Goal: Navigation & Orientation: Find specific page/section

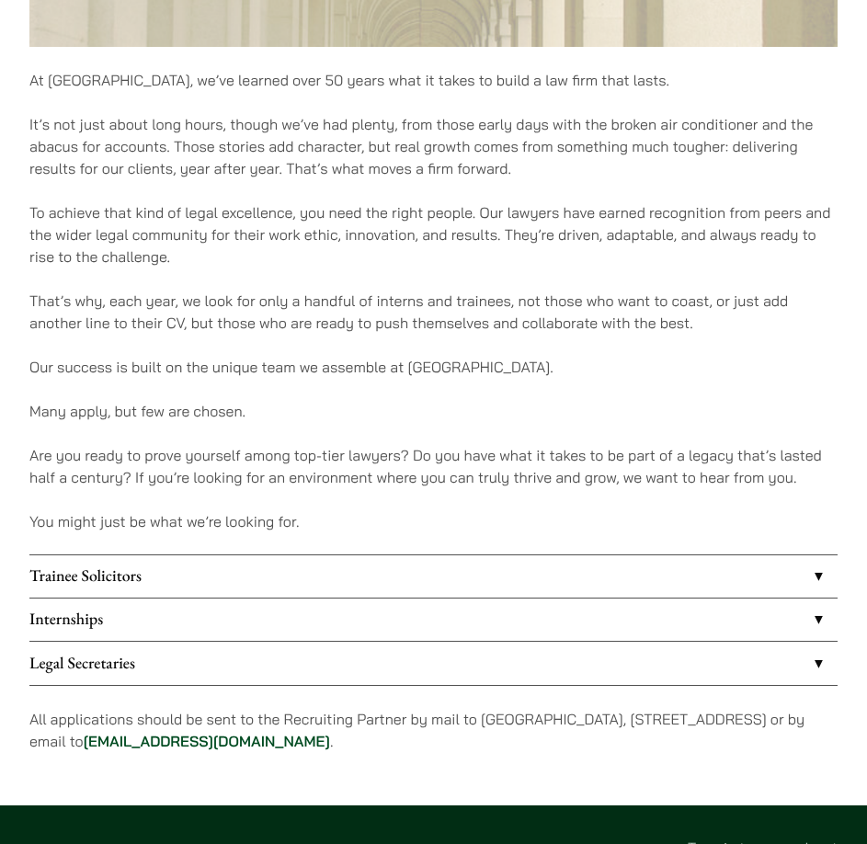
scroll to position [1011, 0]
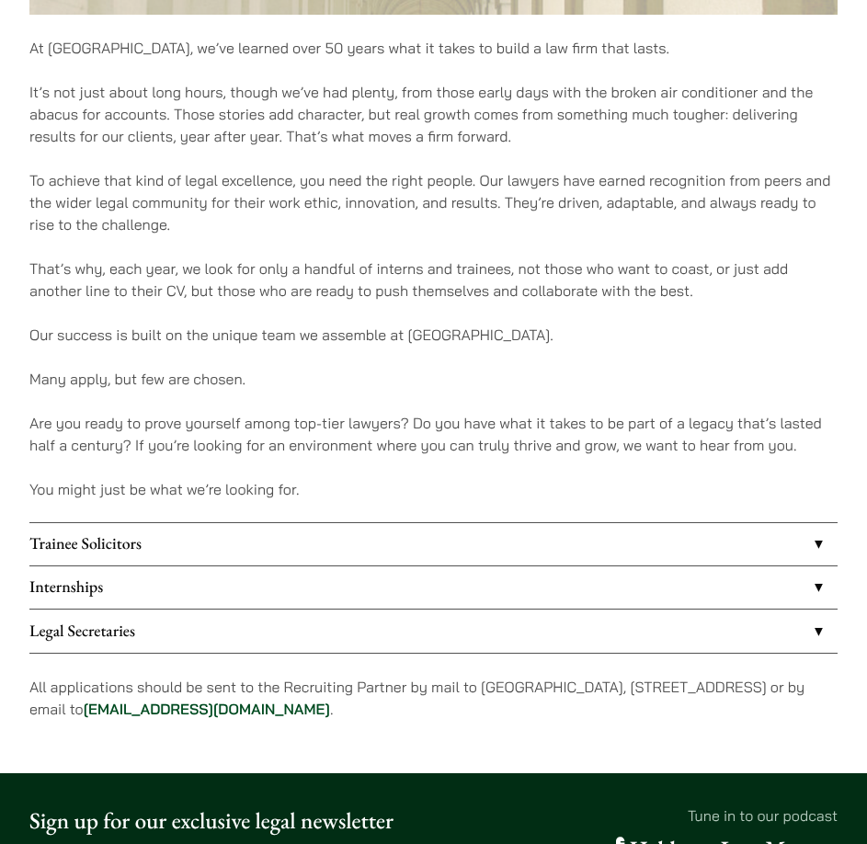
click at [464, 639] on link "Legal Secretaries" at bounding box center [433, 631] width 808 height 42
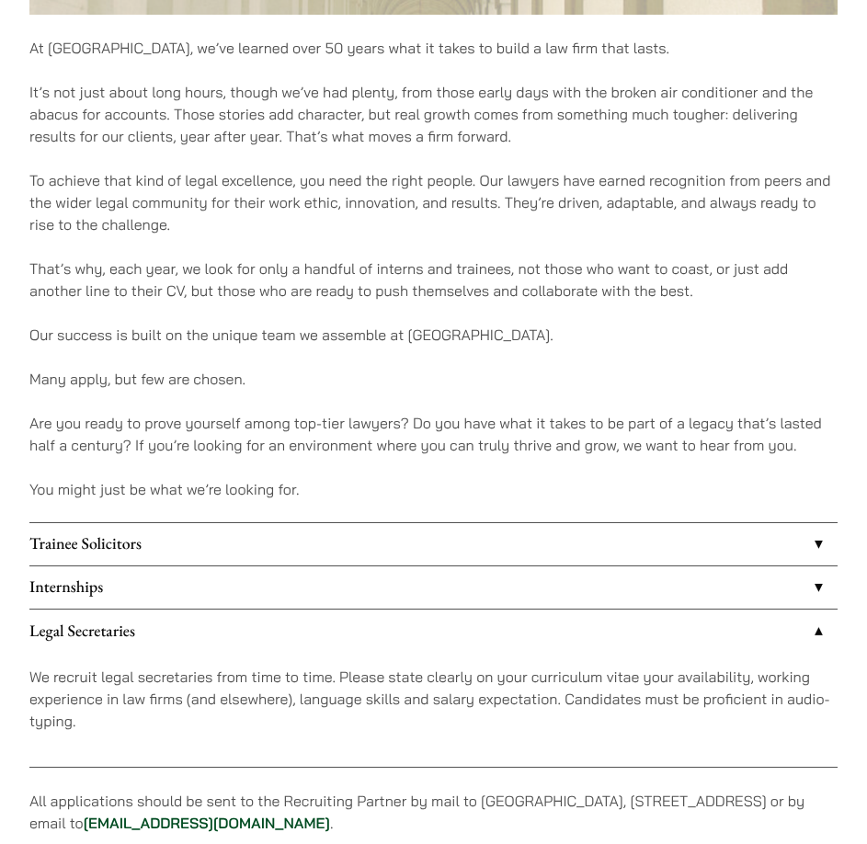
click at [468, 591] on link "Internships" at bounding box center [433, 587] width 808 height 42
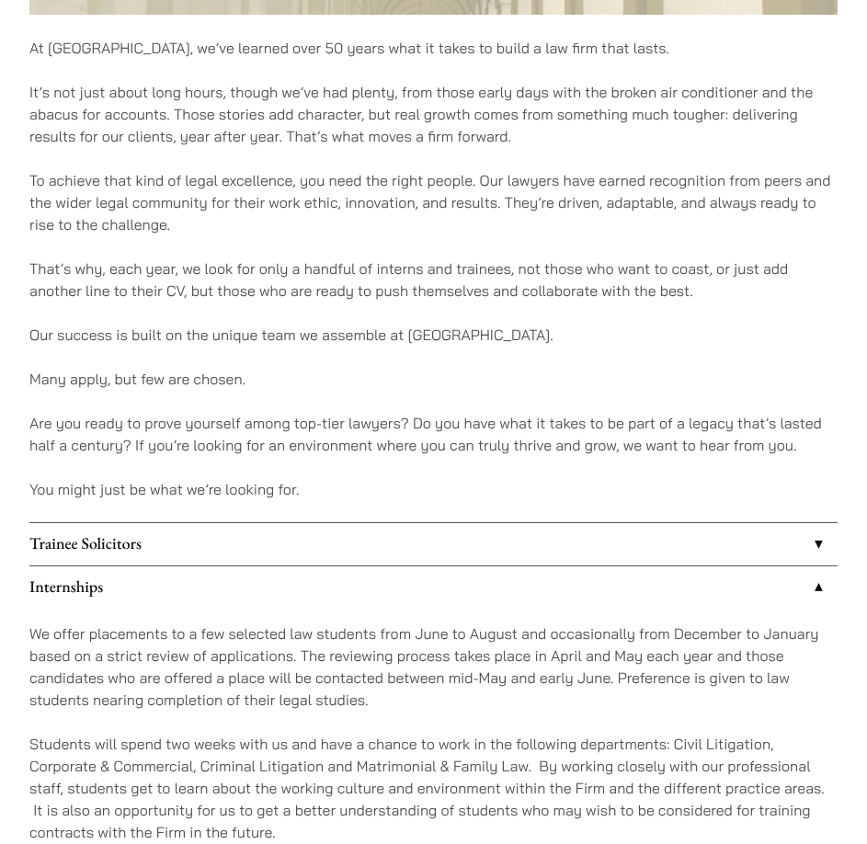
click at [482, 554] on link "Trainee Solicitors" at bounding box center [433, 544] width 808 height 42
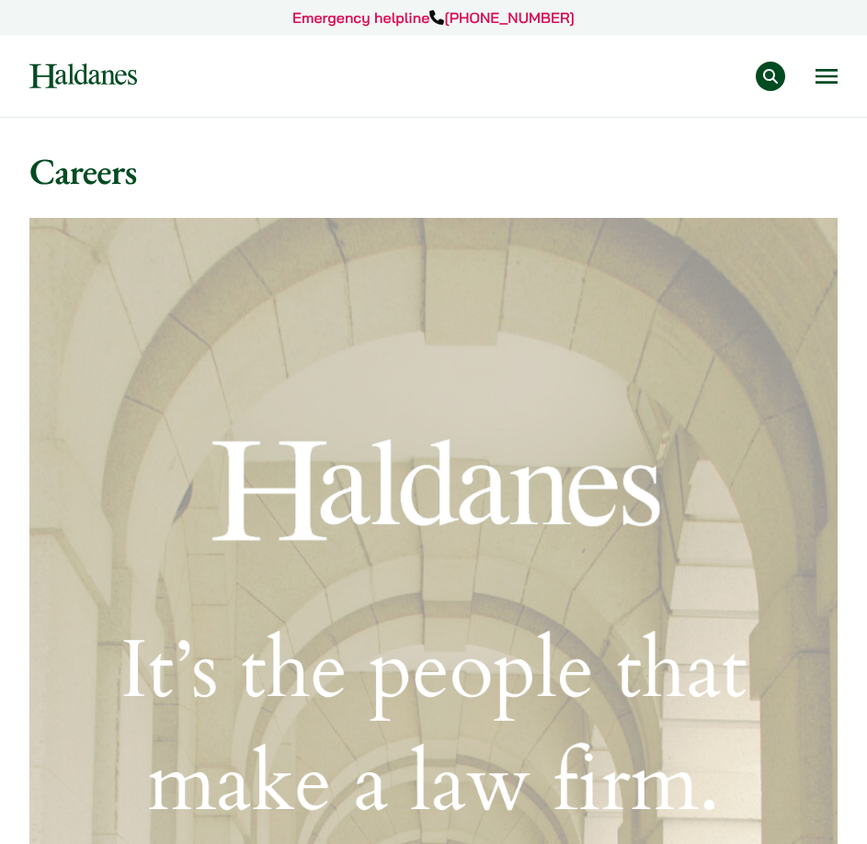
click at [819, 73] on button "Open menu" at bounding box center [826, 76] width 22 height 15
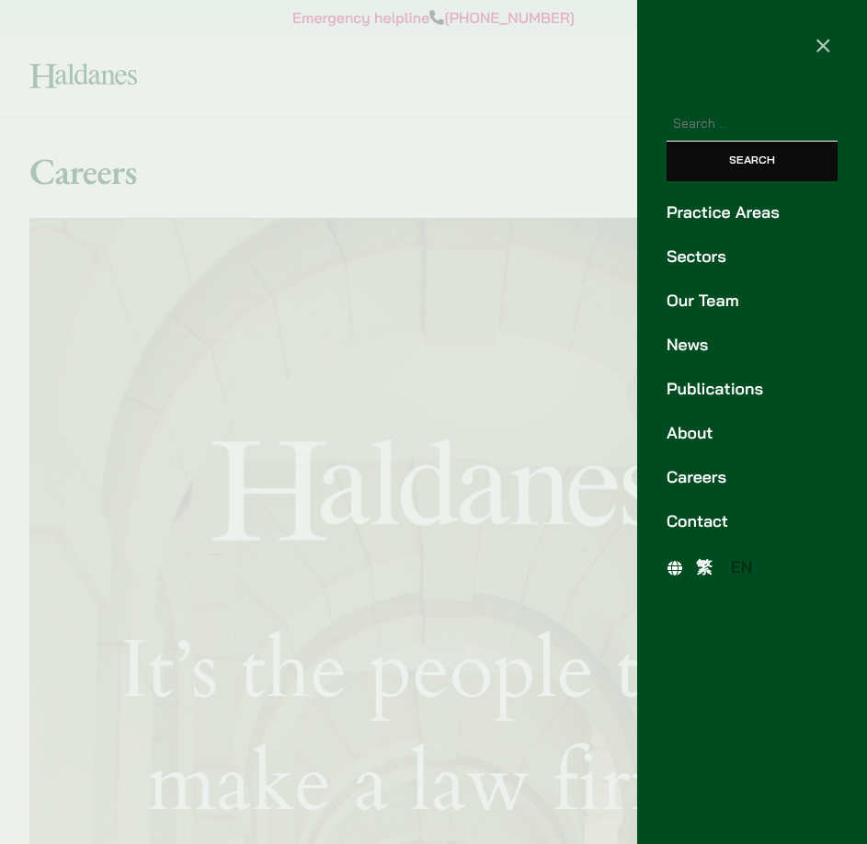
click at [815, 41] on span "×" at bounding box center [823, 44] width 17 height 33
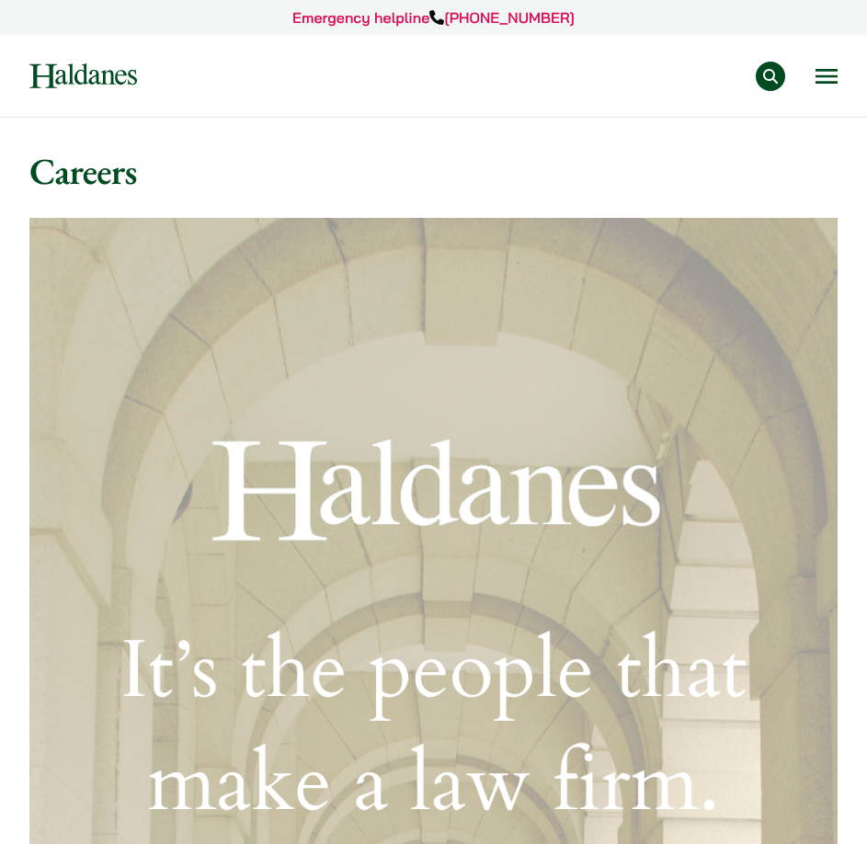
click at [837, 74] on button "Open menu" at bounding box center [826, 76] width 22 height 15
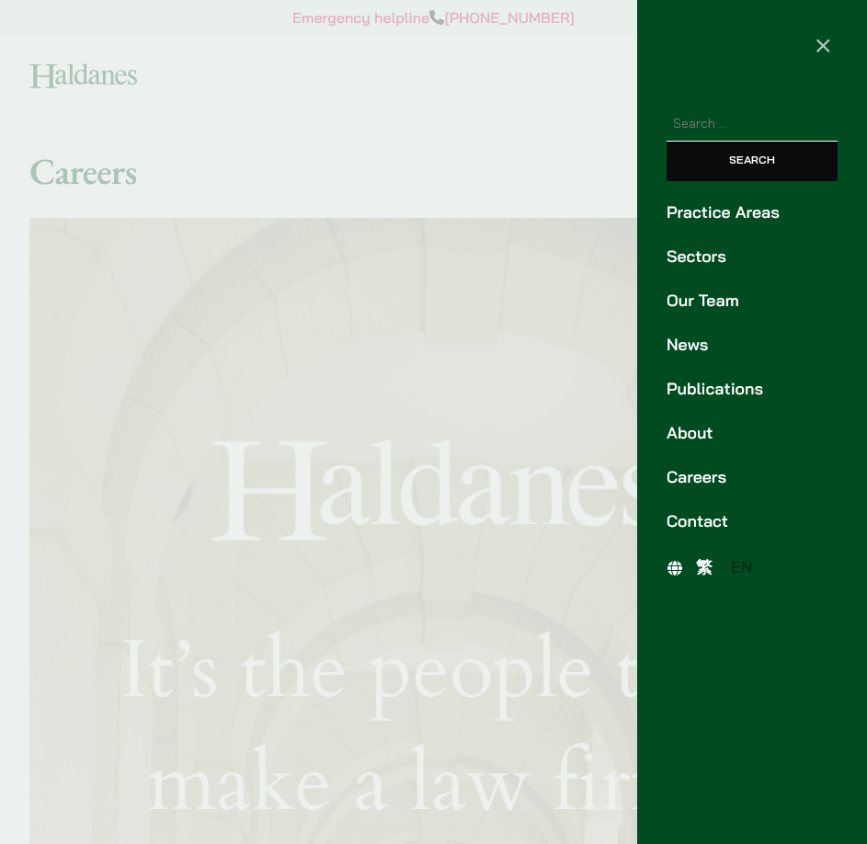
click at [735, 303] on link "Our Team" at bounding box center [752, 301] width 171 height 25
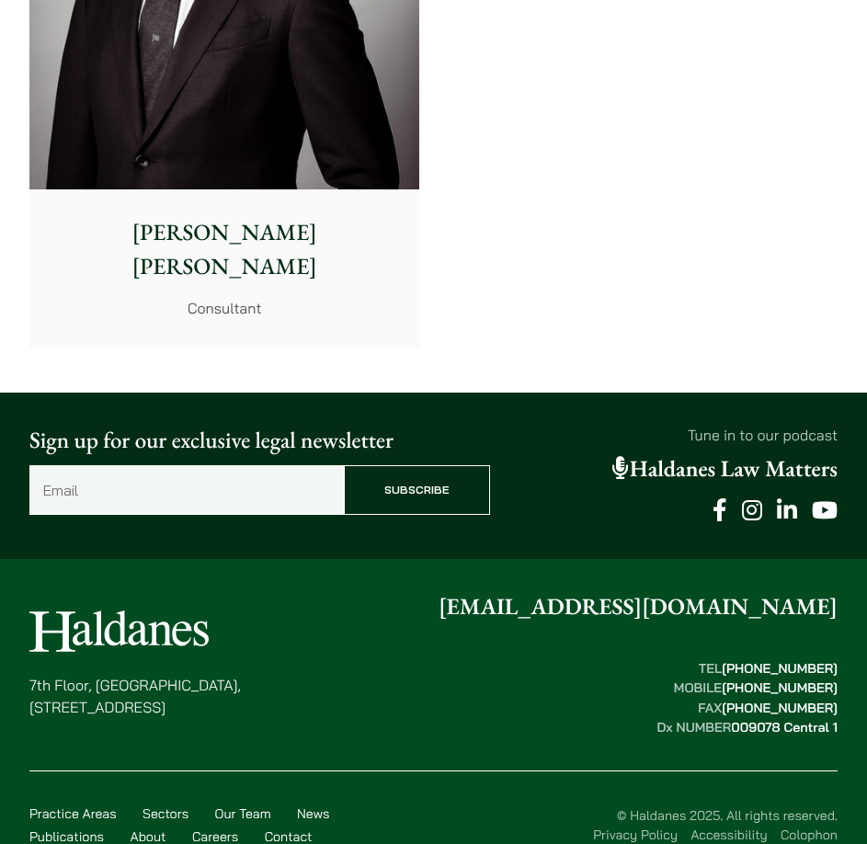
scroll to position [5056, 0]
